Goal: Information Seeking & Learning: Learn about a topic

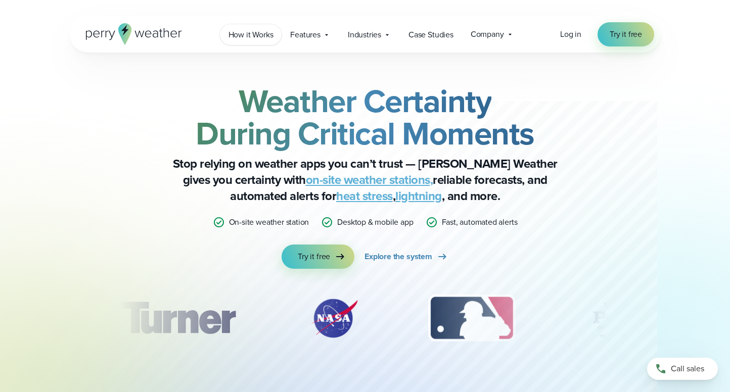
click at [256, 32] on span "How it Works" at bounding box center [251, 35] width 45 height 12
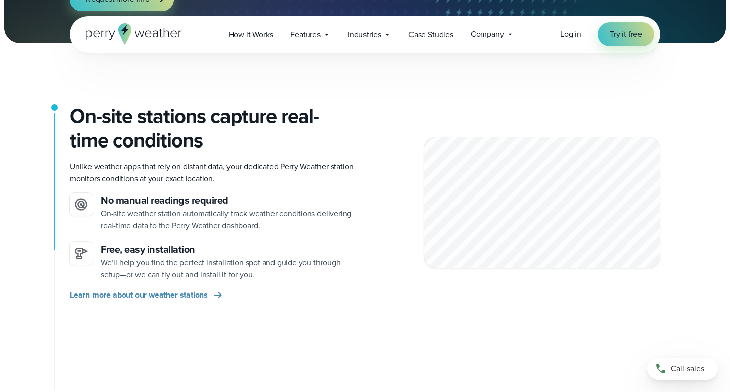
scroll to position [180, 0]
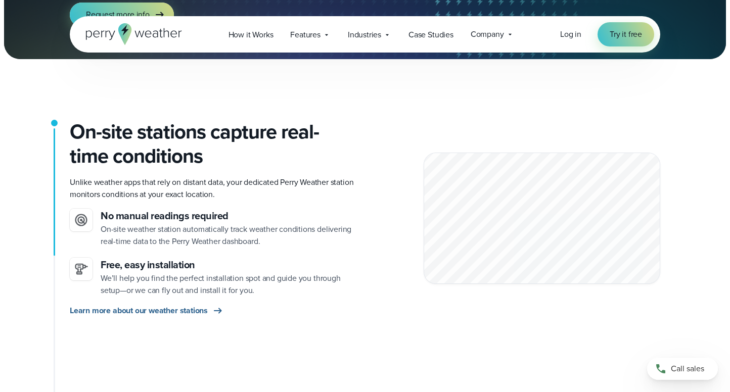
click at [146, 311] on span "Learn more about our weather stations" at bounding box center [139, 311] width 138 height 12
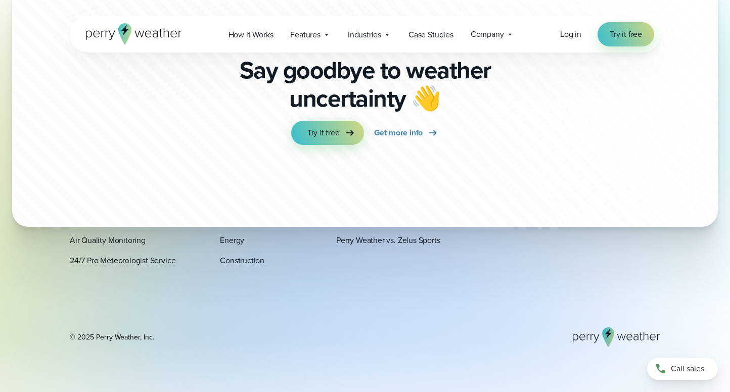
scroll to position [2755, 0]
click at [314, 39] on span "Features" at bounding box center [305, 35] width 30 height 12
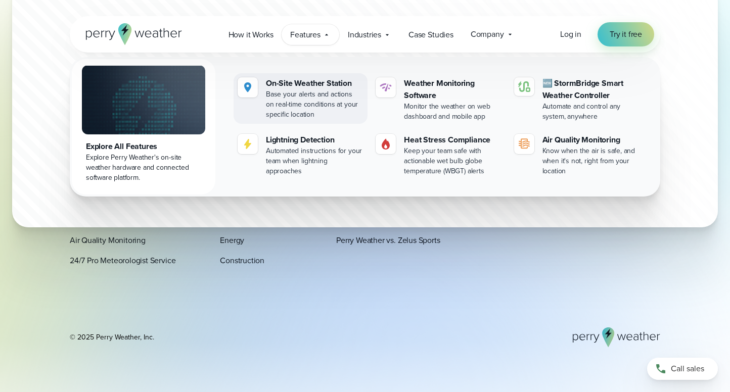
click at [258, 87] on link "On-Site Weather Station Base your alerts and actions on real-time conditions at…" at bounding box center [301, 98] width 134 height 51
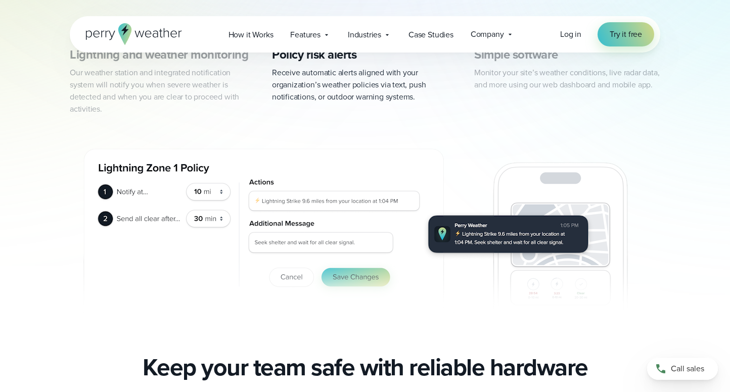
scroll to position [259, 0]
